Goal: Task Accomplishment & Management: Use online tool/utility

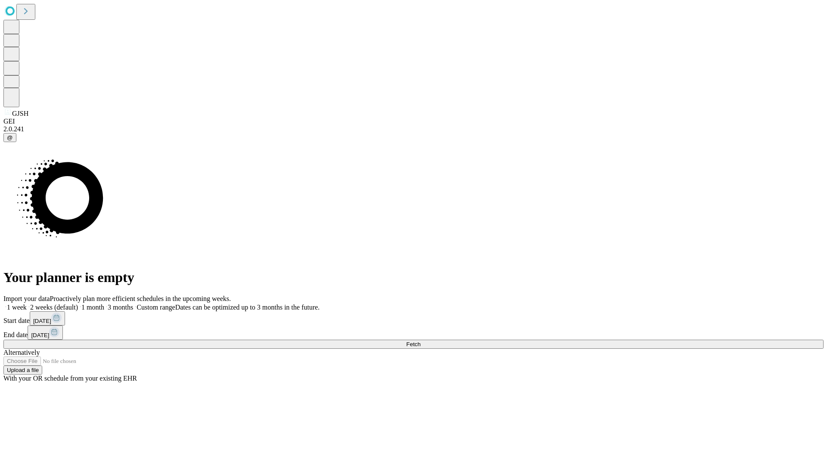
click at [421, 341] on span "Fetch" at bounding box center [413, 344] width 14 height 6
